Goal: Check status: Check status

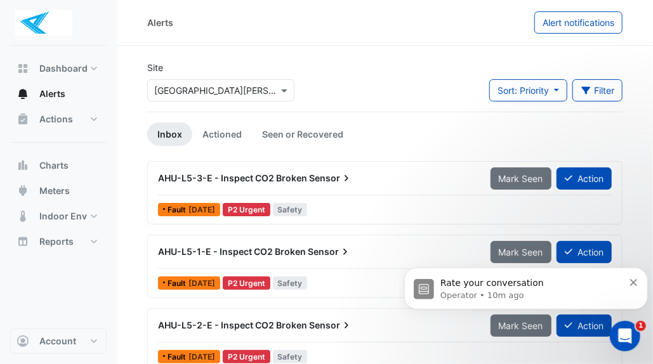
click at [436, 191] on div "AHU-L5-3-E - Inspect CO2 Broken Sensor Mark Seen Action" at bounding box center [384, 181] width 453 height 29
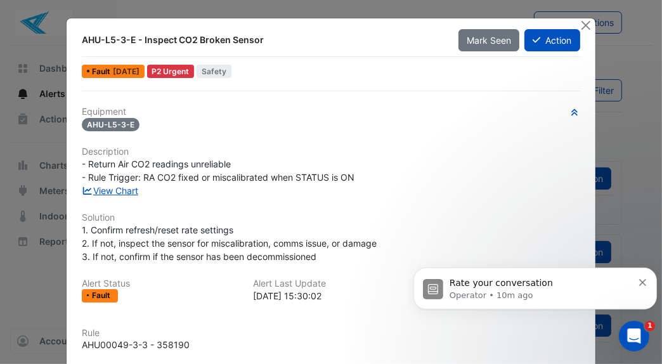
click at [453, 131] on div "Equipment AHU-L5-3-E Description - Return Air CO2 readings unreliable - Rule Tr…" at bounding box center [331, 261] width 498 height 308
click at [494, 204] on div "Equipment AHU-L5-3-E Description - Return Air CO2 readings unreliable - Rule Tr…" at bounding box center [331, 261] width 498 height 308
click at [580, 23] on button "Close" at bounding box center [586, 24] width 13 height 13
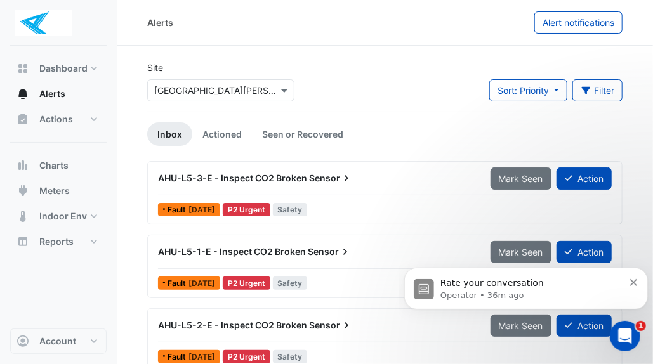
click at [620, 126] on ul "Inbox Actioned Seen or Recovered" at bounding box center [384, 133] width 475 height 23
click at [399, 65] on div "Site Select a Site × [GEOGRAPHIC_DATA][PERSON_NAME] Sort: Priority Priority Upd…" at bounding box center [385, 86] width 490 height 51
